Goal: Information Seeking & Learning: Learn about a topic

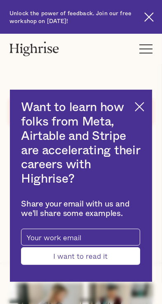
click at [146, 49] on div at bounding box center [145, 49] width 13 height 12
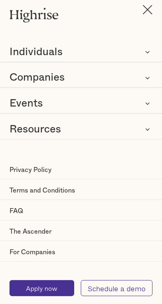
click at [147, 5] on img at bounding box center [147, 9] width 10 height 9
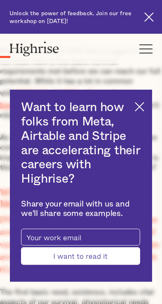
scroll to position [539, 0]
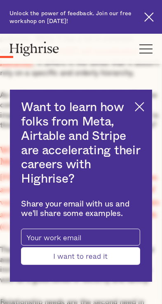
click at [136, 112] on img at bounding box center [139, 106] width 9 height 9
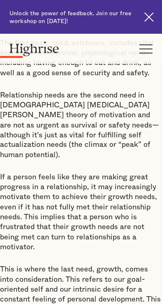
scroll to position [749, 0]
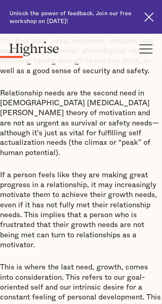
click at [145, 46] on div at bounding box center [145, 49] width 13 height 12
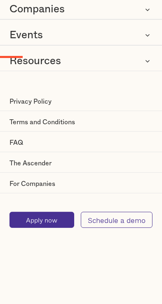
scroll to position [0, 0]
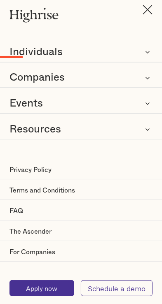
click at [150, 13] on img at bounding box center [147, 9] width 10 height 9
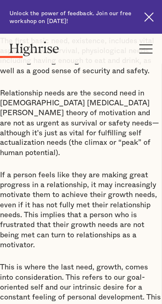
click at [150, 10] on div at bounding box center [148, 17] width 16 height 16
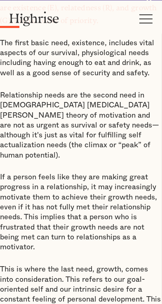
scroll to position [715, 0]
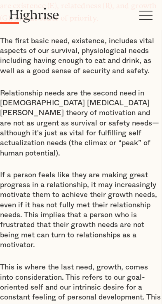
click at [147, 16] on div at bounding box center [145, 15] width 13 height 12
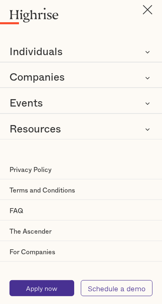
click at [145, 12] on img at bounding box center [147, 9] width 10 height 9
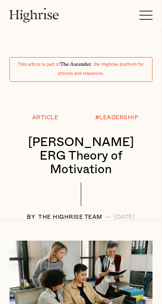
scroll to position [0, 0]
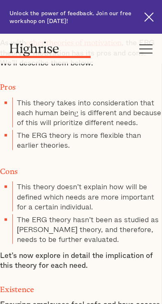
scroll to position [2150, 0]
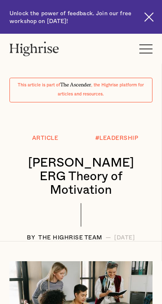
scroll to position [23, 0]
